Goal: Task Accomplishment & Management: Manage account settings

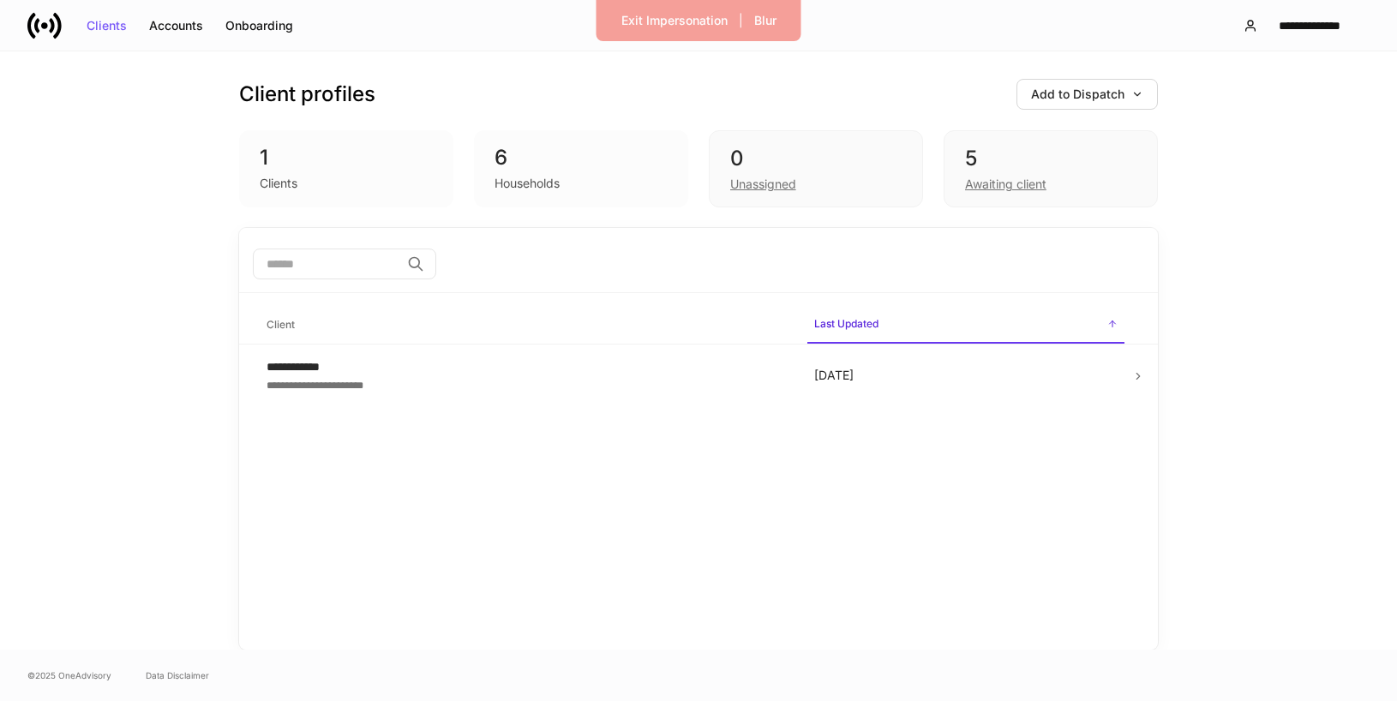
click at [51, 31] on icon at bounding box center [51, 25] width 5 height 15
click at [693, 15] on div "Exit Impersonation" at bounding box center [674, 21] width 106 height 12
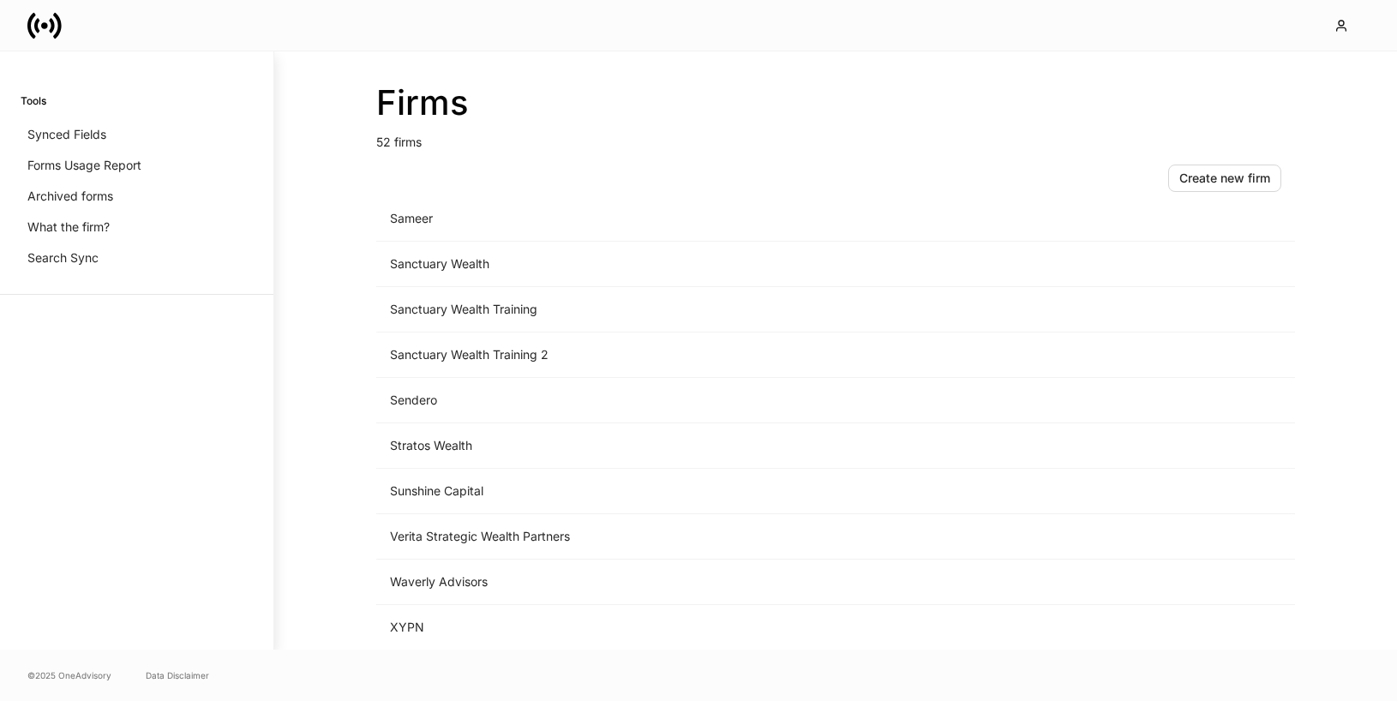
scroll to position [1769, 0]
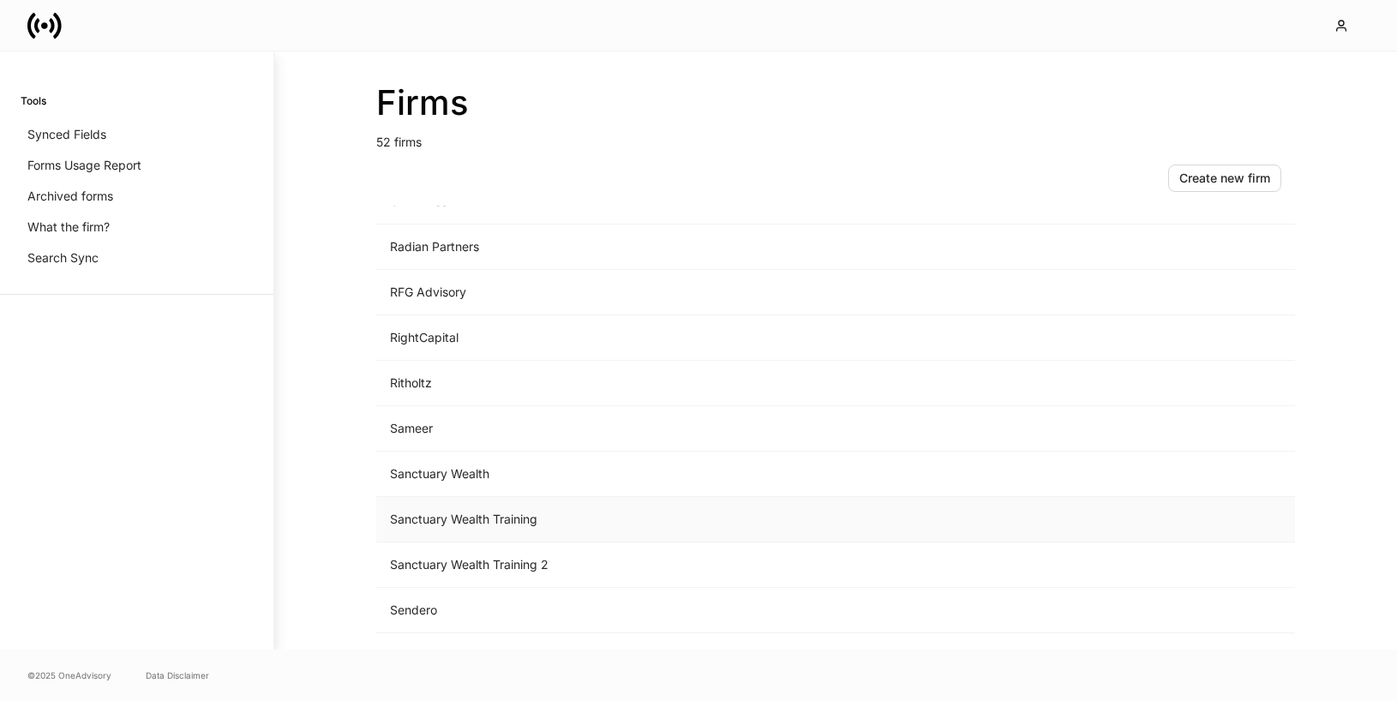
click at [660, 516] on td "Sanctuary Wealth Training" at bounding box center [693, 519] width 634 height 45
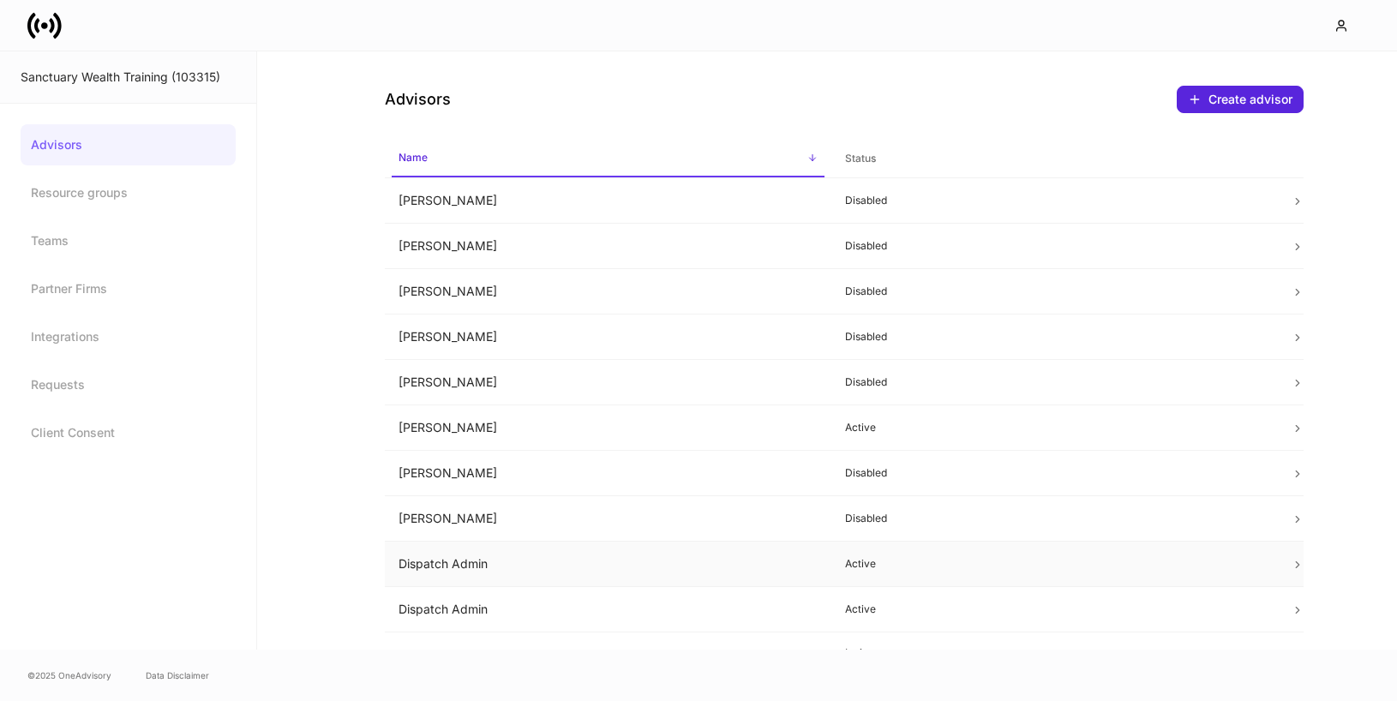
click at [764, 551] on td "Dispatch Admin" at bounding box center [608, 564] width 447 height 45
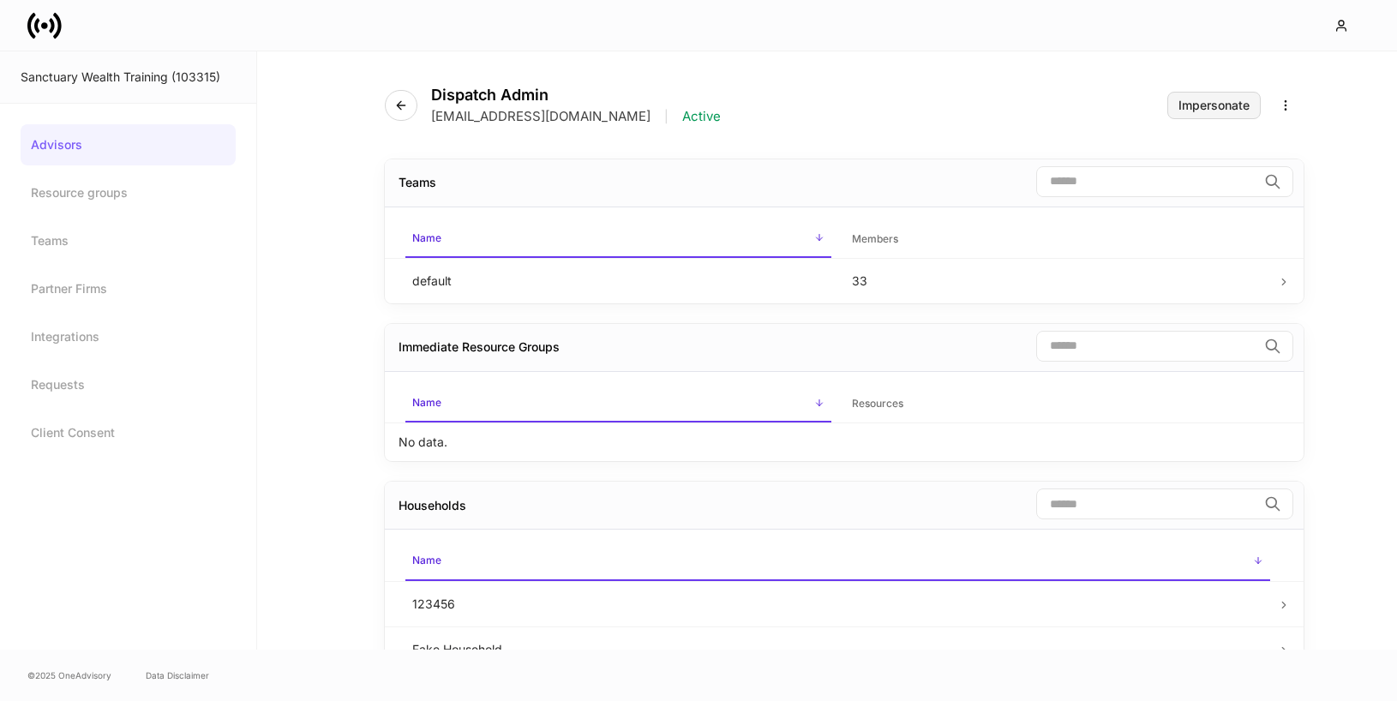
click at [1192, 116] on button "Impersonate" at bounding box center [1213, 105] width 93 height 27
